Goal: Task Accomplishment & Management: Manage account settings

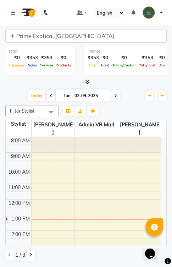
click at [167, 46] on div "Total ₹0 Expenses ₹353 Sales ₹353 Services ₹0 Products Finance ₹353 Cash ₹0 Car…" at bounding box center [86, 62] width 162 height 32
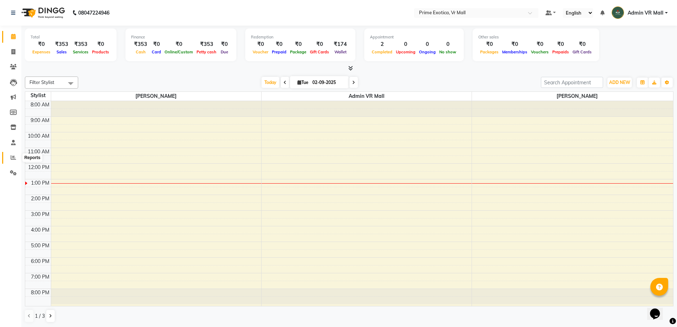
click at [12, 154] on span at bounding box center [13, 158] width 12 height 8
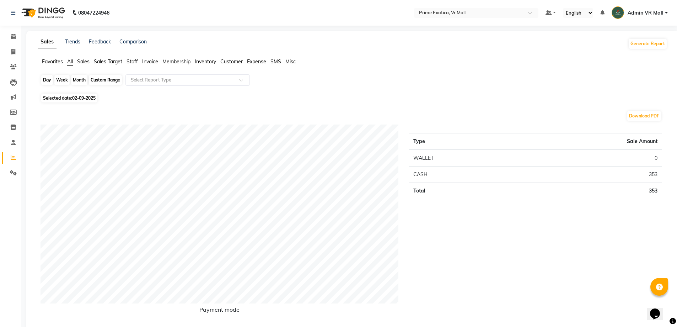
click at [50, 80] on div "Day" at bounding box center [47, 80] width 12 height 10
select select "9"
select select "2025"
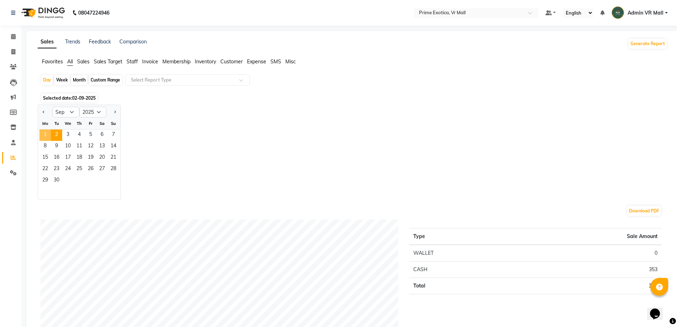
click at [41, 133] on span "1" at bounding box center [44, 134] width 11 height 11
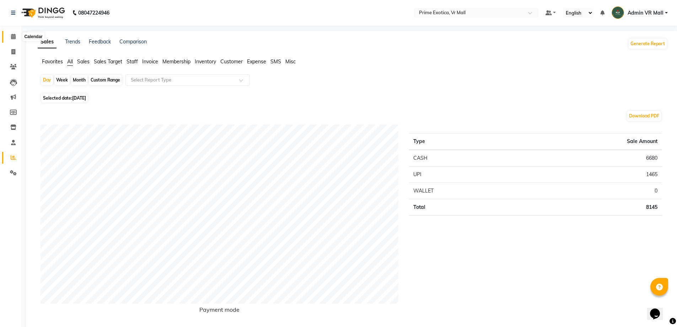
click at [11, 38] on icon at bounding box center [13, 36] width 5 height 5
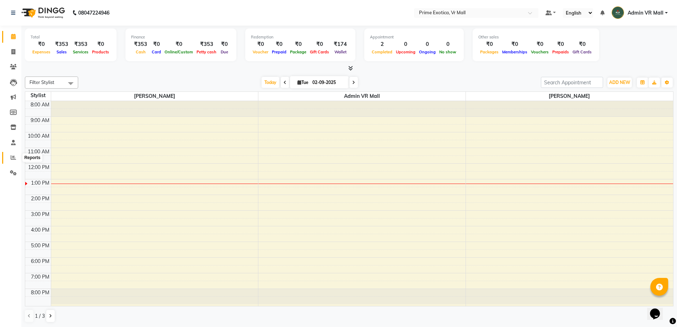
click at [12, 156] on icon at bounding box center [13, 157] width 5 height 5
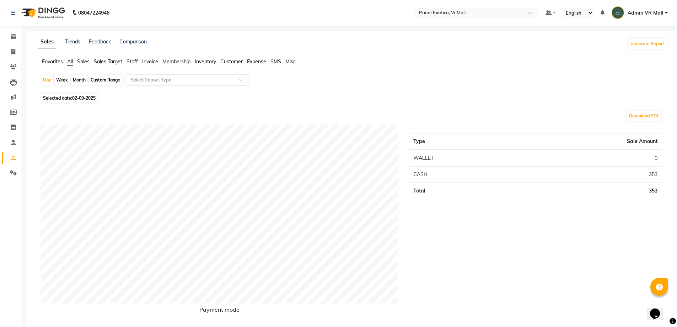
click at [81, 81] on div "Month" at bounding box center [79, 80] width 16 height 10
click at [81, 79] on div "Month" at bounding box center [79, 80] width 16 height 10
select select "9"
select select "2025"
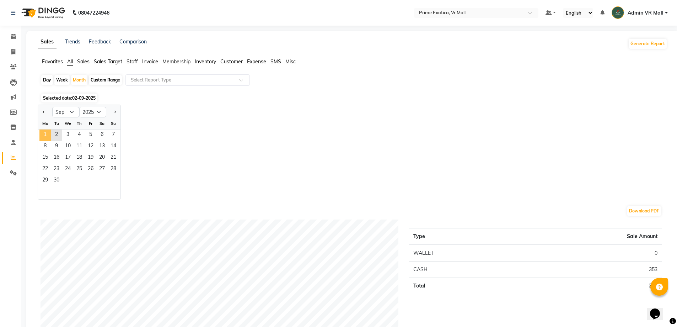
click at [43, 132] on span "1" at bounding box center [44, 134] width 11 height 11
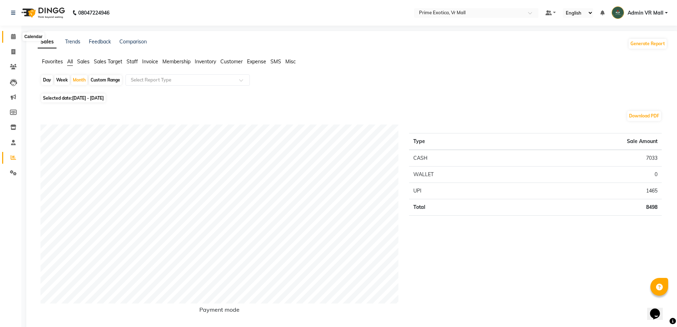
click at [15, 38] on icon at bounding box center [13, 36] width 5 height 5
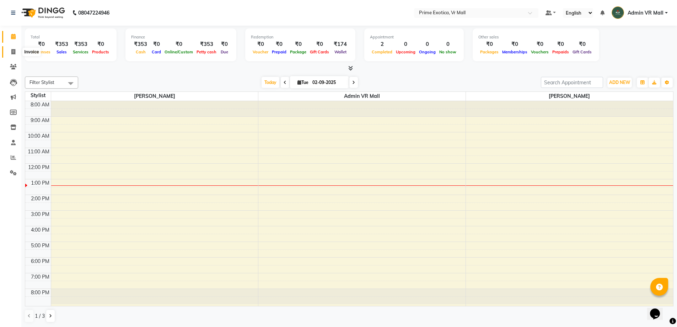
click at [12, 53] on icon at bounding box center [13, 51] width 4 height 5
select select "service"
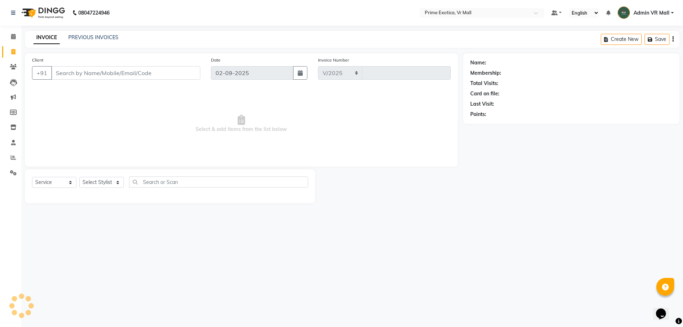
select select "6077"
type input "1600"
click at [124, 182] on select "Select Stylist [PERSON_NAME] Admin VR Mall [PERSON_NAME] [PERSON_NAME] Archana …" at bounding box center [101, 182] width 44 height 11
drag, startPoint x: 16, startPoint y: 38, endPoint x: 16, endPoint y: 48, distance: 10.3
click at [16, 37] on icon at bounding box center [13, 36] width 5 height 5
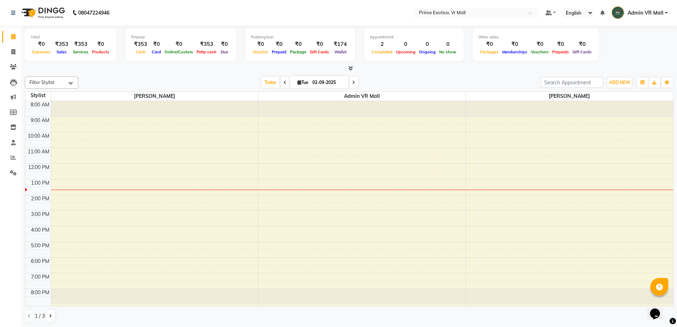
click at [303, 144] on div "8:00 AM 9:00 AM 10:00 AM 11:00 AM 12:00 PM 1:00 PM 2:00 PM 3:00 PM 4:00 PM 5:00…" at bounding box center [349, 203] width 648 height 205
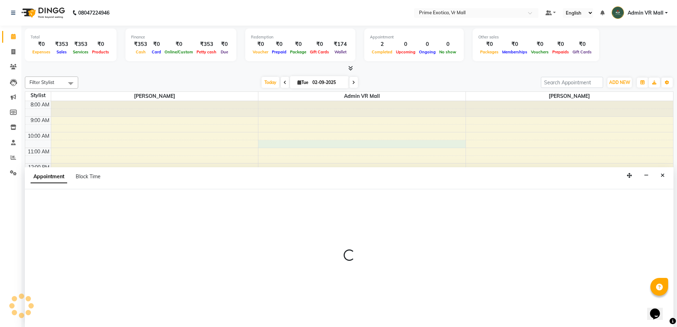
scroll to position [0, 0]
select select "44152"
select select "630"
select select "tentative"
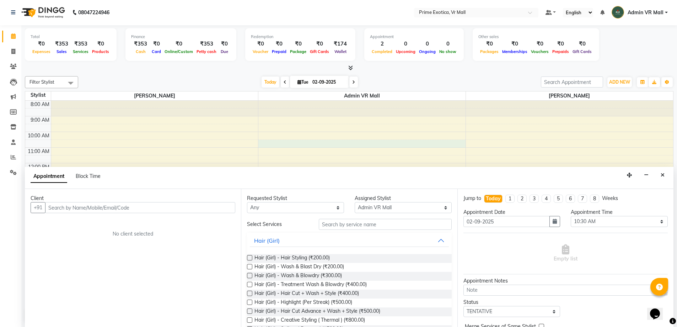
click at [665, 175] on icon "Close" at bounding box center [663, 174] width 4 height 5
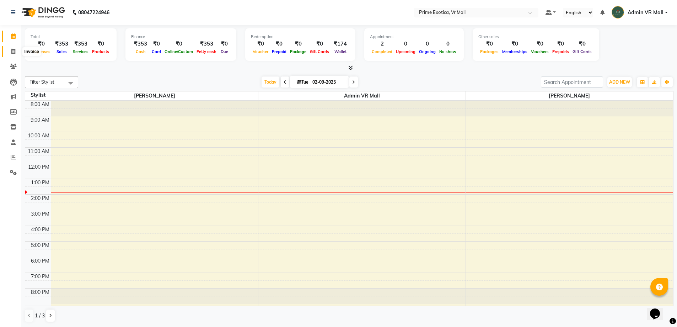
click at [14, 52] on icon at bounding box center [13, 51] width 4 height 5
select select "6077"
select select "service"
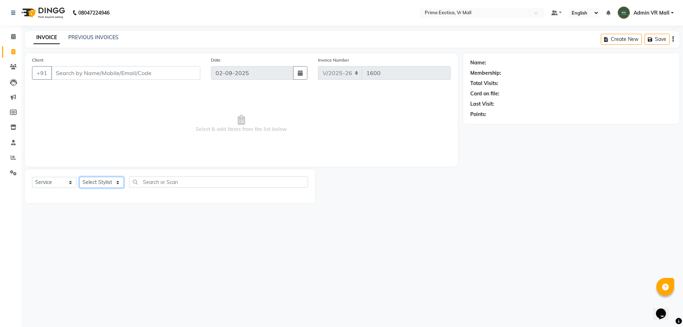
click at [124, 181] on select "Select Stylist [PERSON_NAME] Admin VR Mall [PERSON_NAME] [PERSON_NAME] Archana …" at bounding box center [101, 182] width 44 height 11
select select "65217"
click at [79, 177] on select "Select Stylist [PERSON_NAME] Admin VR Mall [PERSON_NAME] [PERSON_NAME] Archana …" at bounding box center [101, 182] width 44 height 11
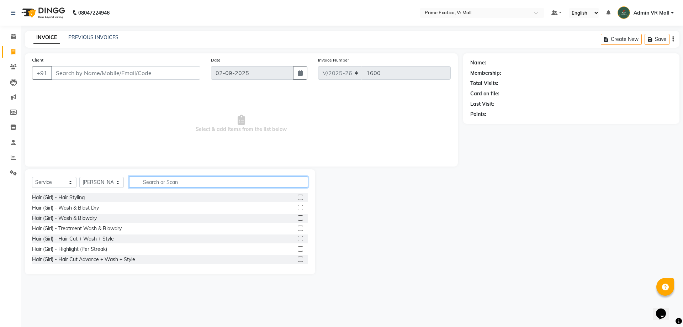
click at [235, 181] on input "text" at bounding box center [218, 181] width 179 height 11
click at [298, 217] on label at bounding box center [300, 217] width 5 height 5
click at [298, 217] on input "checkbox" at bounding box center [300, 218] width 5 height 5
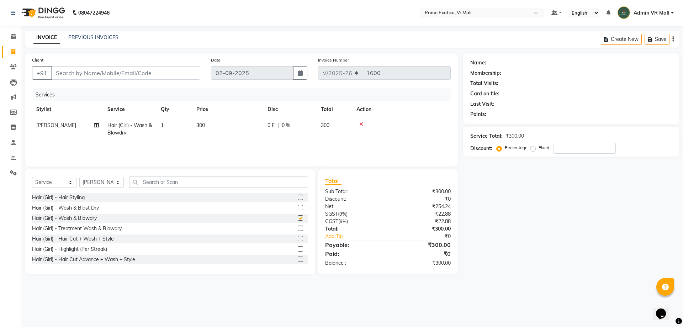
checkbox input "false"
click at [165, 70] on input "Client" at bounding box center [125, 73] width 149 height 14
click at [160, 73] on input "Client" at bounding box center [125, 73] width 149 height 14
click at [134, 74] on input "Client" at bounding box center [125, 73] width 149 height 14
click at [169, 73] on input "Client" at bounding box center [125, 73] width 149 height 14
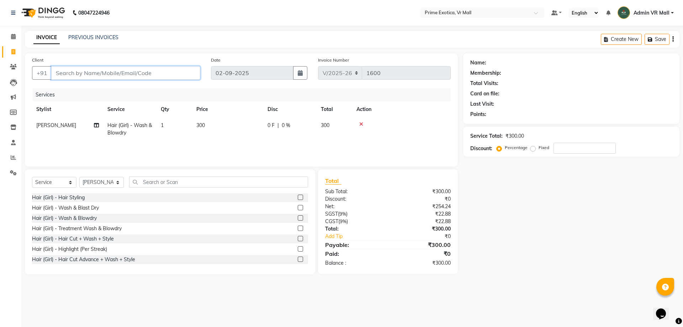
click at [172, 75] on input "Client" at bounding box center [125, 73] width 149 height 14
type input "9"
type input "0"
type input "9370401400"
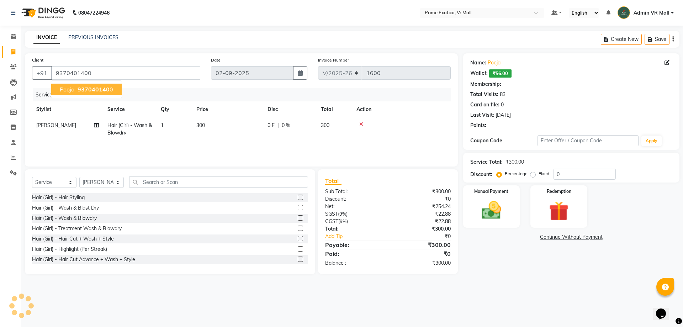
type input "15"
select select "1: Object"
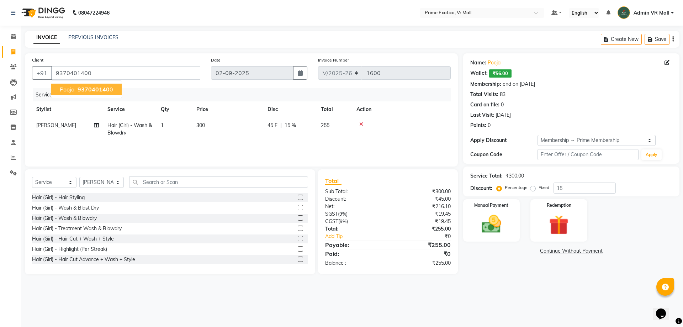
click at [85, 91] on span "937040140" at bounding box center [94, 89] width 32 height 7
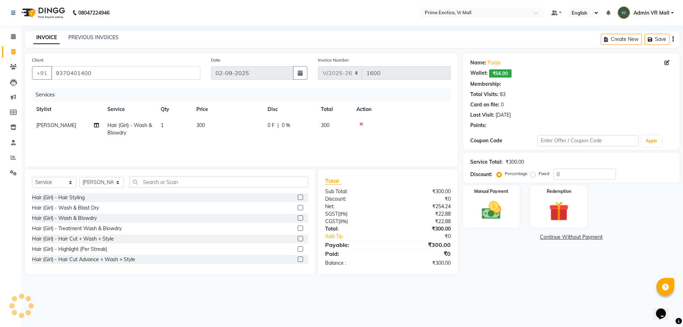
type input "15"
select select "1: Object"
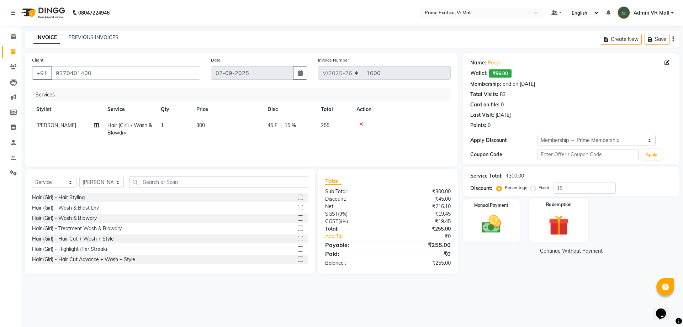
click at [557, 225] on img at bounding box center [558, 224] width 33 height 25
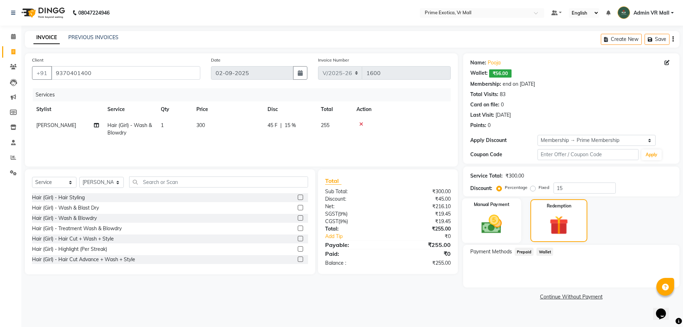
click at [491, 220] on img at bounding box center [491, 223] width 33 height 23
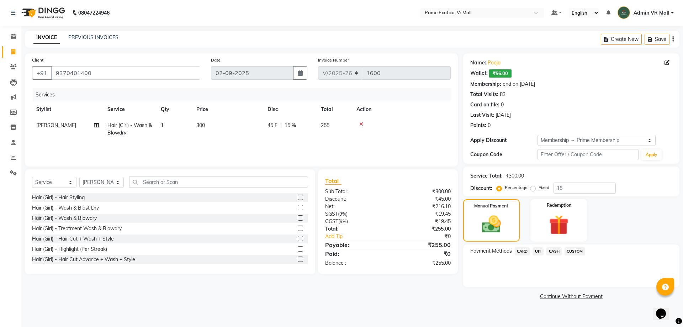
click at [553, 251] on span "CASH" at bounding box center [553, 251] width 15 height 8
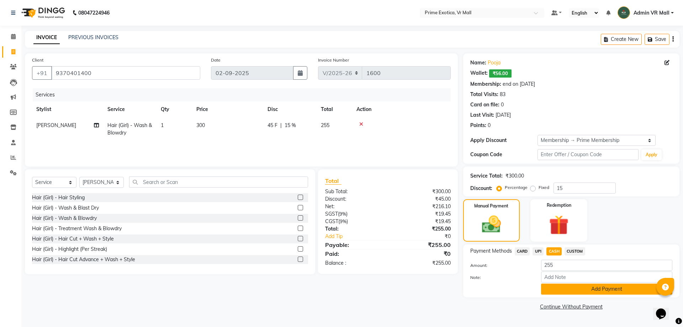
click at [602, 288] on button "Add Payment" at bounding box center [606, 288] width 131 height 11
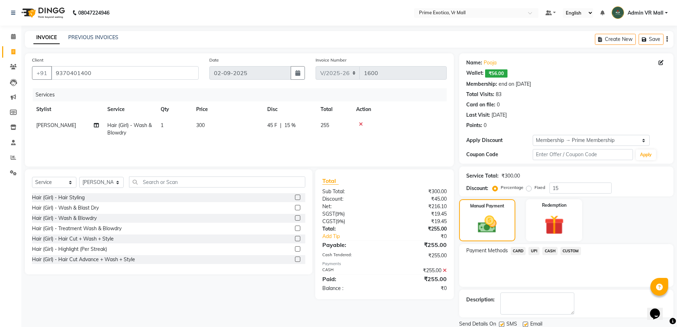
scroll to position [25, 0]
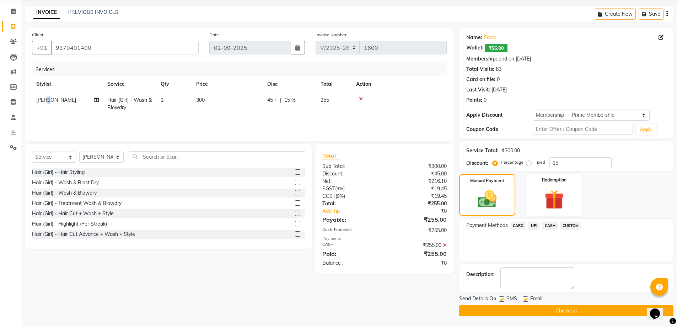
click at [48, 94] on td "[PERSON_NAME]" at bounding box center [67, 103] width 71 height 23
select select "65217"
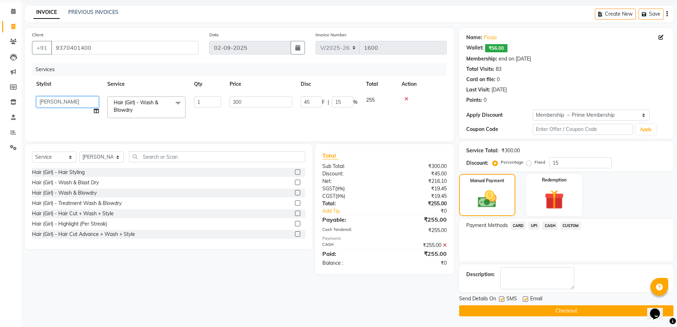
click at [63, 107] on select "[PERSON_NAME] Admin VR Mall [PERSON_NAME] [PERSON_NAME] Archana [PERSON_NAME] […" at bounding box center [67, 101] width 63 height 11
select select "47391"
click at [576, 309] on button "Checkout" at bounding box center [566, 310] width 214 height 11
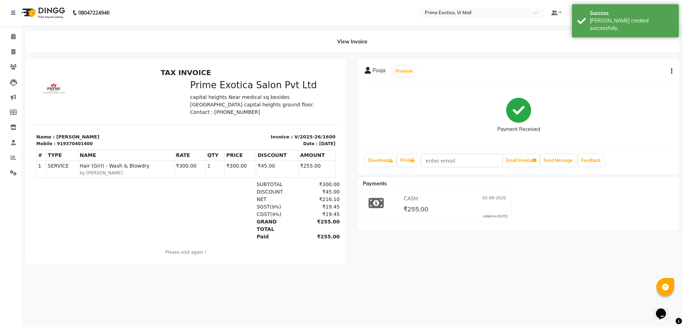
click at [115, 43] on div "View Invoice" at bounding box center [352, 42] width 654 height 22
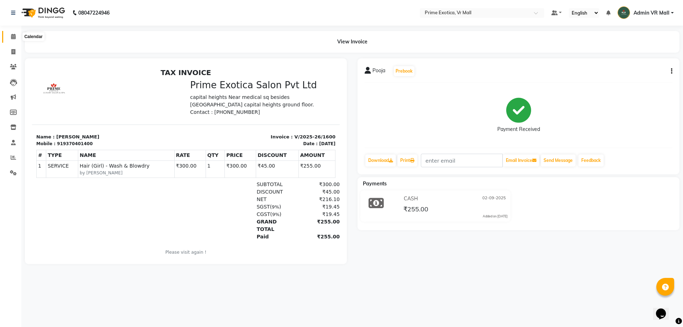
click at [12, 39] on span at bounding box center [13, 37] width 12 height 8
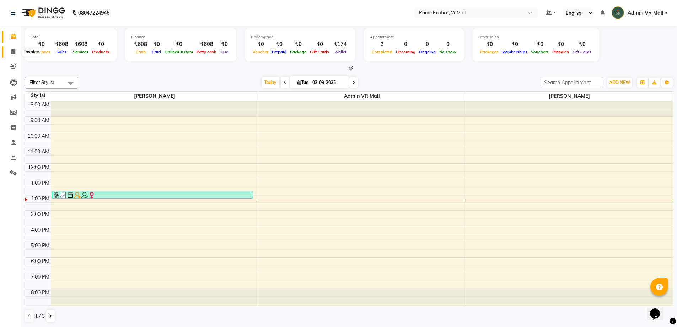
click at [14, 53] on icon at bounding box center [13, 51] width 4 height 5
select select "service"
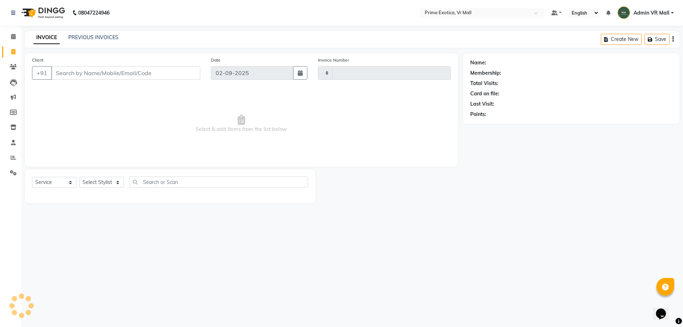
type input "1601"
select select "6077"
click at [124, 185] on select "Select Stylist [PERSON_NAME] Admin VR Mall [PERSON_NAME] [PERSON_NAME] Archana …" at bounding box center [101, 182] width 44 height 11
select select "62441"
click at [79, 177] on select "Select Stylist [PERSON_NAME] Admin VR Mall [PERSON_NAME] [PERSON_NAME] Archana …" at bounding box center [101, 182] width 44 height 11
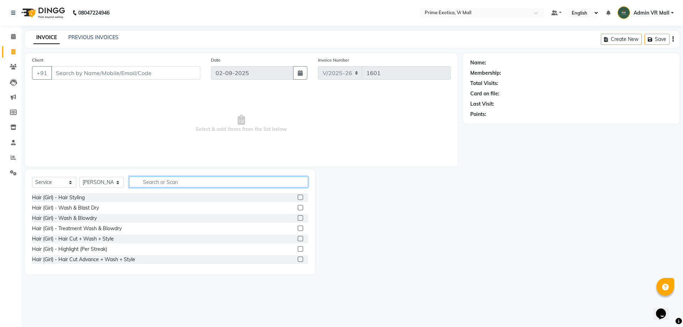
click at [198, 180] on input "text" at bounding box center [218, 181] width 179 height 11
click at [298, 257] on label at bounding box center [300, 258] width 5 height 5
click at [298, 257] on input "checkbox" at bounding box center [300, 259] width 5 height 5
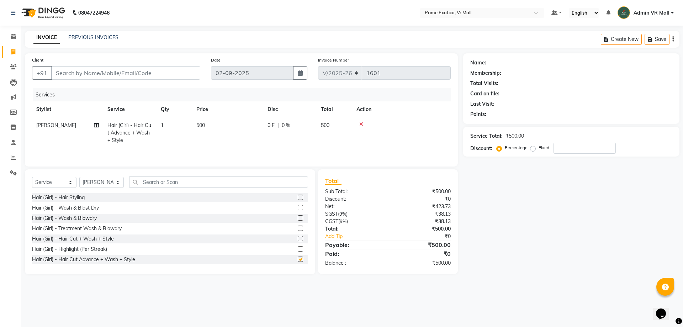
checkbox input "false"
click at [209, 126] on td "500" at bounding box center [227, 132] width 71 height 31
select select "62441"
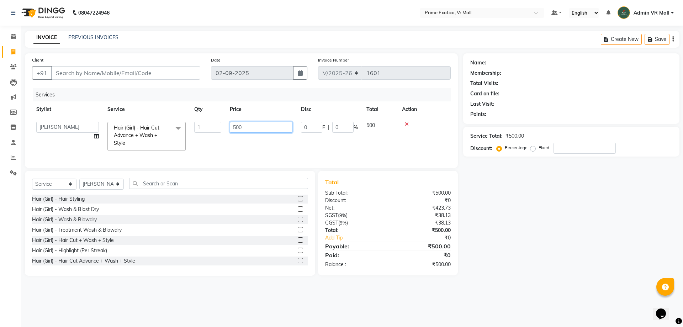
click at [246, 125] on input "500" at bounding box center [261, 127] width 63 height 11
type input "5"
type input "600"
click at [224, 229] on div "Hair (Girl) - Hair Styling Hair (Girl) - Wash & Blast Dry Hair (Girl) - Wash & …" at bounding box center [170, 229] width 276 height 71
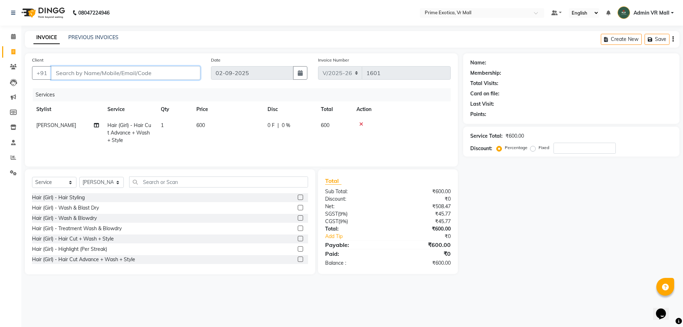
click at [175, 74] on input "Client" at bounding box center [125, 73] width 149 height 14
click at [145, 72] on input "Client" at bounding box center [125, 73] width 149 height 14
click at [183, 73] on input "Client" at bounding box center [125, 73] width 149 height 14
click at [139, 74] on input "Client" at bounding box center [125, 73] width 149 height 14
click at [170, 74] on input "Client" at bounding box center [125, 73] width 149 height 14
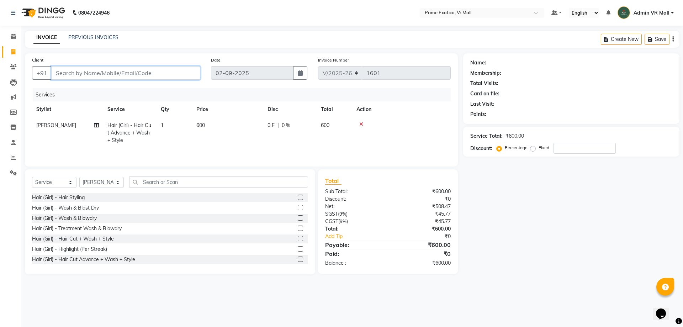
click at [126, 71] on input "Client" at bounding box center [125, 73] width 149 height 14
click at [173, 73] on input "Client" at bounding box center [125, 73] width 149 height 14
click at [185, 73] on input "Client" at bounding box center [125, 73] width 149 height 14
click at [140, 73] on input "Client" at bounding box center [125, 73] width 149 height 14
type input "9"
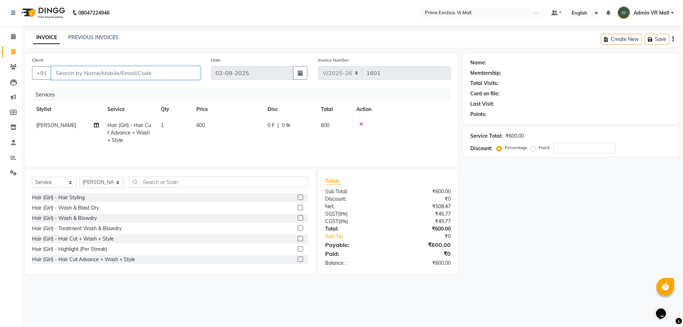
type input "0"
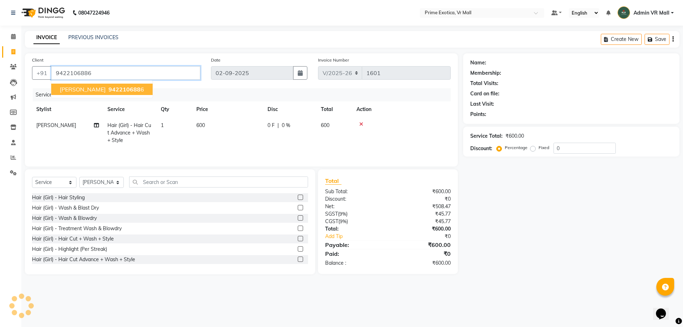
type input "9422106886"
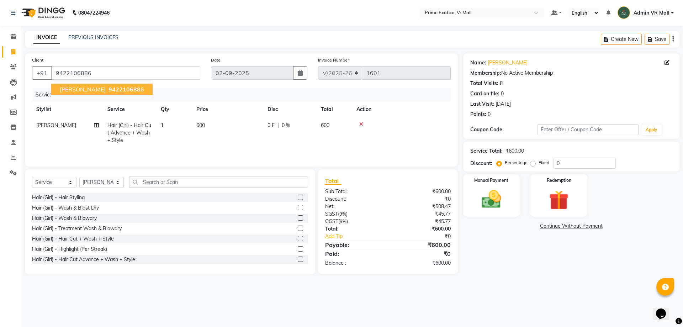
click at [106, 85] on button "[PERSON_NAME] 942210688 6" at bounding box center [101, 89] width 101 height 11
click at [496, 202] on img at bounding box center [491, 198] width 33 height 23
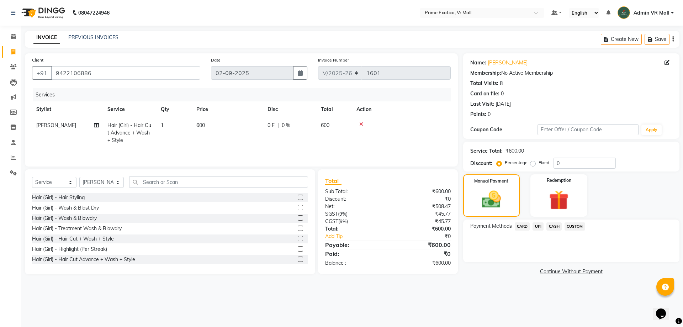
click at [538, 228] on span "UPI" at bounding box center [537, 226] width 11 height 8
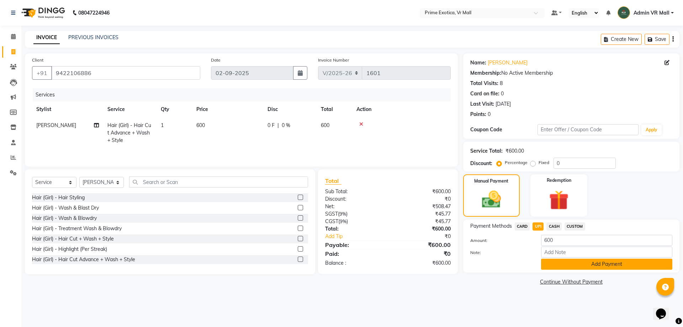
click at [602, 263] on button "Add Payment" at bounding box center [606, 263] width 131 height 11
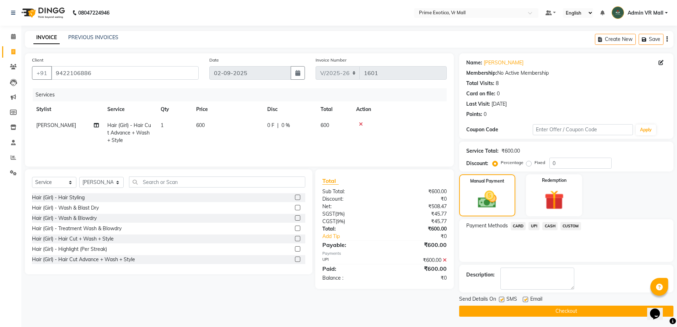
scroll to position [0, 0]
click at [563, 311] on button "Checkout" at bounding box center [566, 310] width 214 height 11
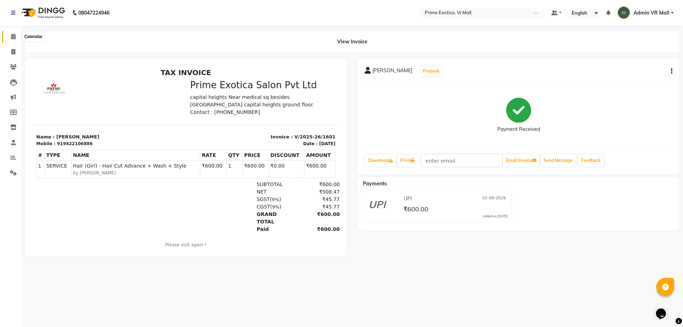
click at [12, 40] on span at bounding box center [13, 37] width 12 height 8
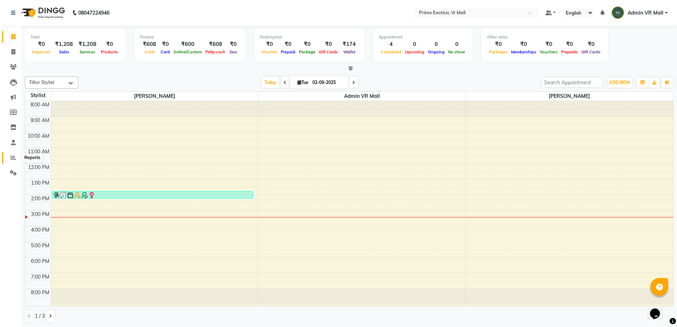
click at [14, 154] on span at bounding box center [13, 158] width 12 height 8
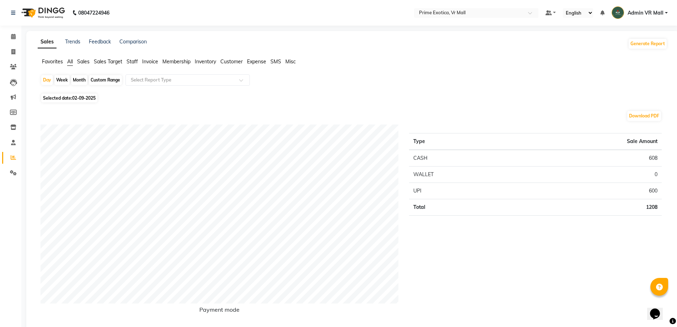
click at [78, 80] on div "Month" at bounding box center [79, 80] width 16 height 10
select select "9"
select select "2025"
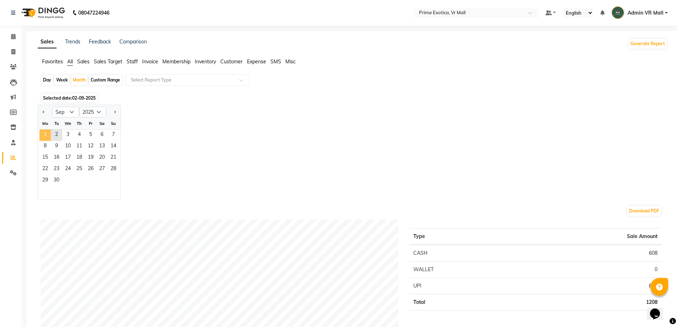
click at [49, 134] on span "1" at bounding box center [44, 134] width 11 height 11
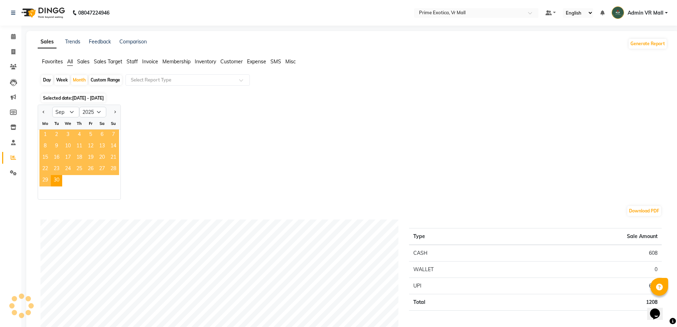
click at [49, 134] on span "1" at bounding box center [44, 134] width 11 height 11
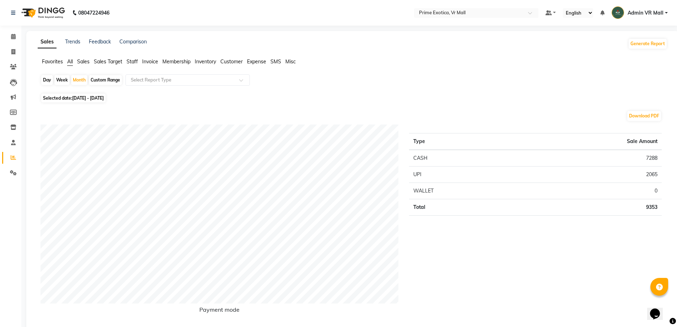
click at [127, 60] on span "Staff" at bounding box center [132, 61] width 11 height 6
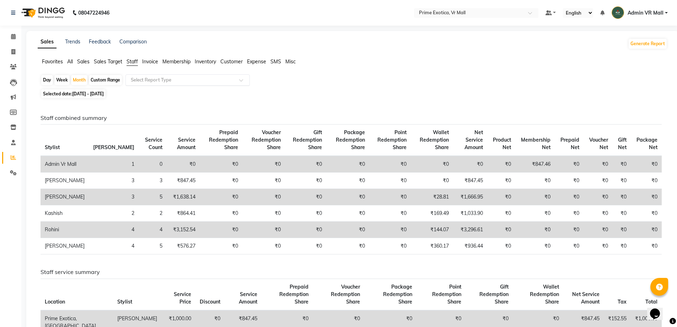
click at [150, 80] on input "text" at bounding box center [180, 79] width 102 height 7
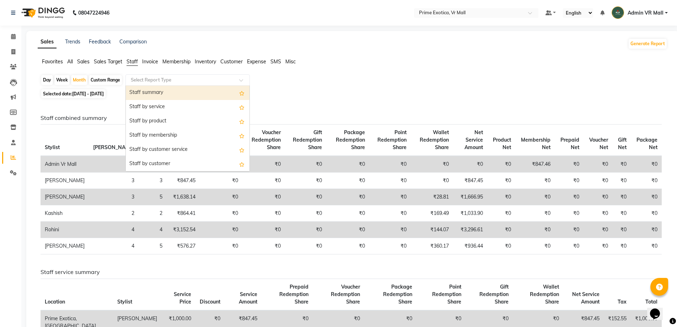
click at [150, 91] on div "Staff summary" at bounding box center [188, 93] width 124 height 14
select select "filtered_report"
select select "csv"
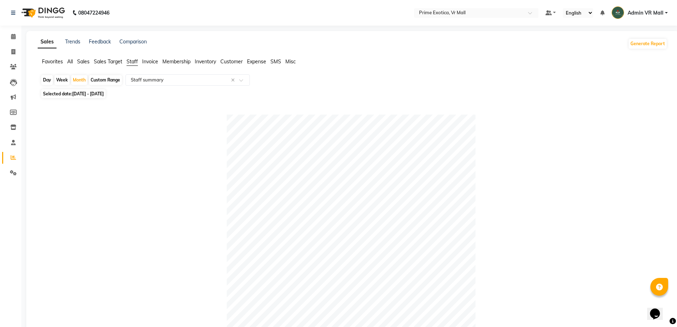
click at [11, 30] on li "Calendar" at bounding box center [10, 36] width 21 height 15
click at [19, 37] on span at bounding box center [13, 37] width 12 height 8
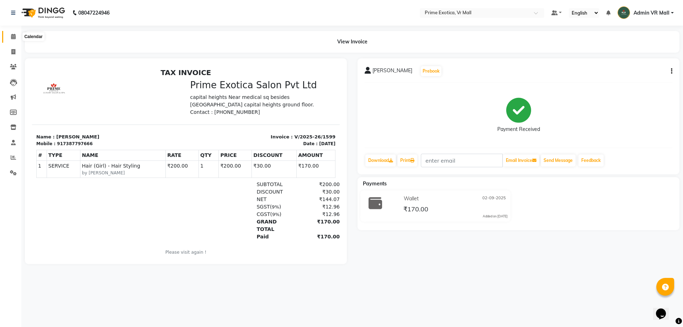
click at [12, 37] on icon at bounding box center [13, 36] width 5 height 5
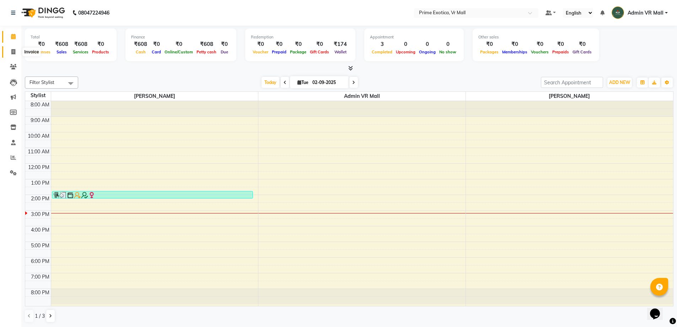
click at [14, 52] on icon at bounding box center [13, 51] width 4 height 5
select select "service"
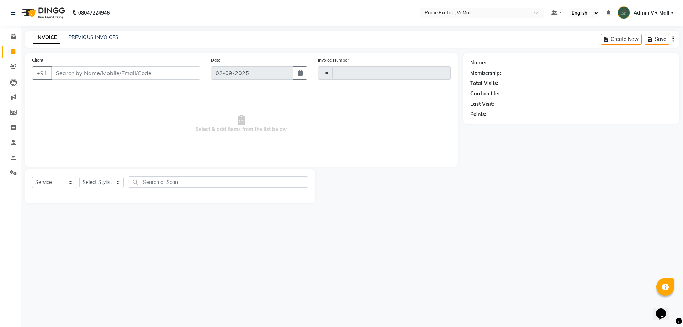
type input "1601"
select select "6077"
